Goal: Task Accomplishment & Management: Manage account settings

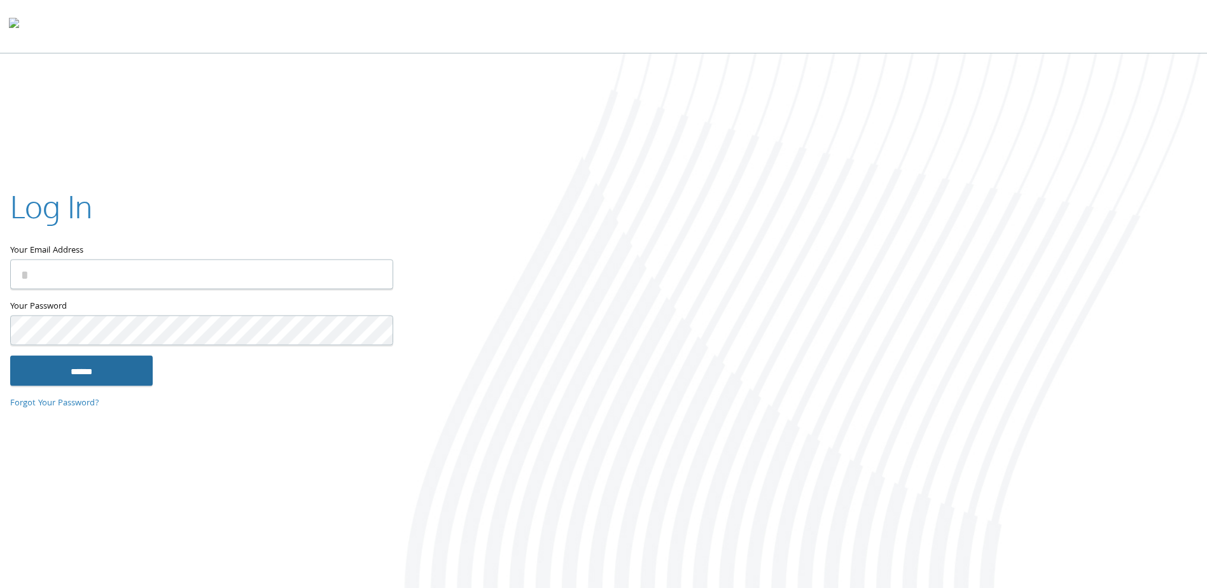
type input "**********"
click at [94, 361] on input "******" at bounding box center [81, 371] width 143 height 31
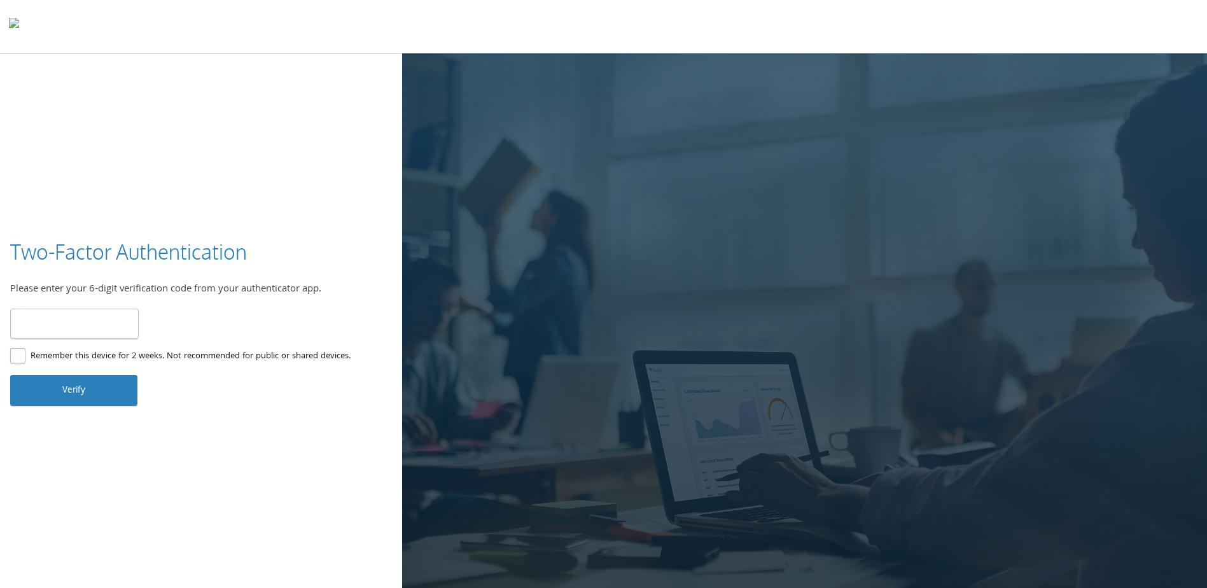
type input "******"
